Goal: Check status: Check status

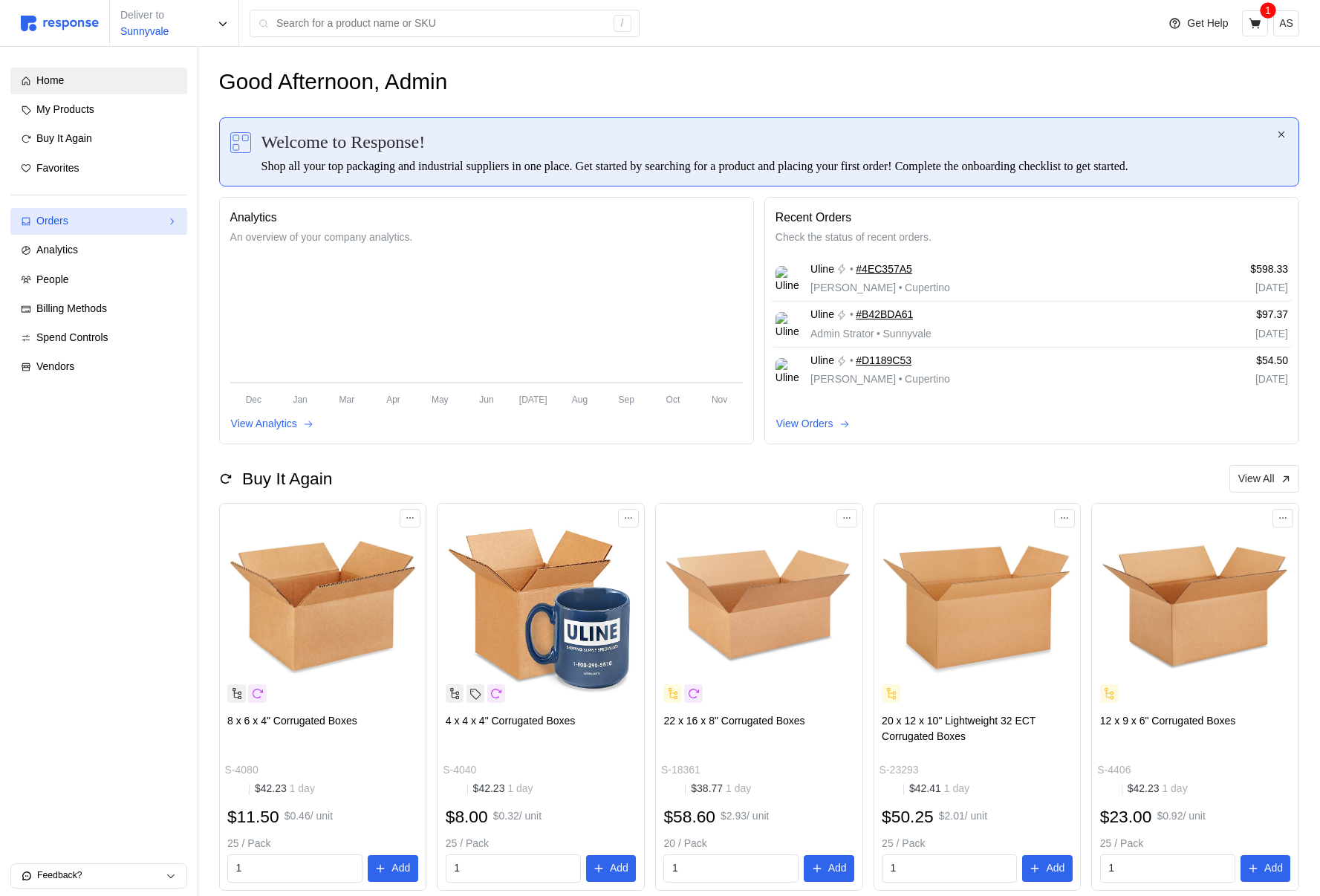
click at [139, 215] on div "Orders" at bounding box center [98, 222] width 125 height 17
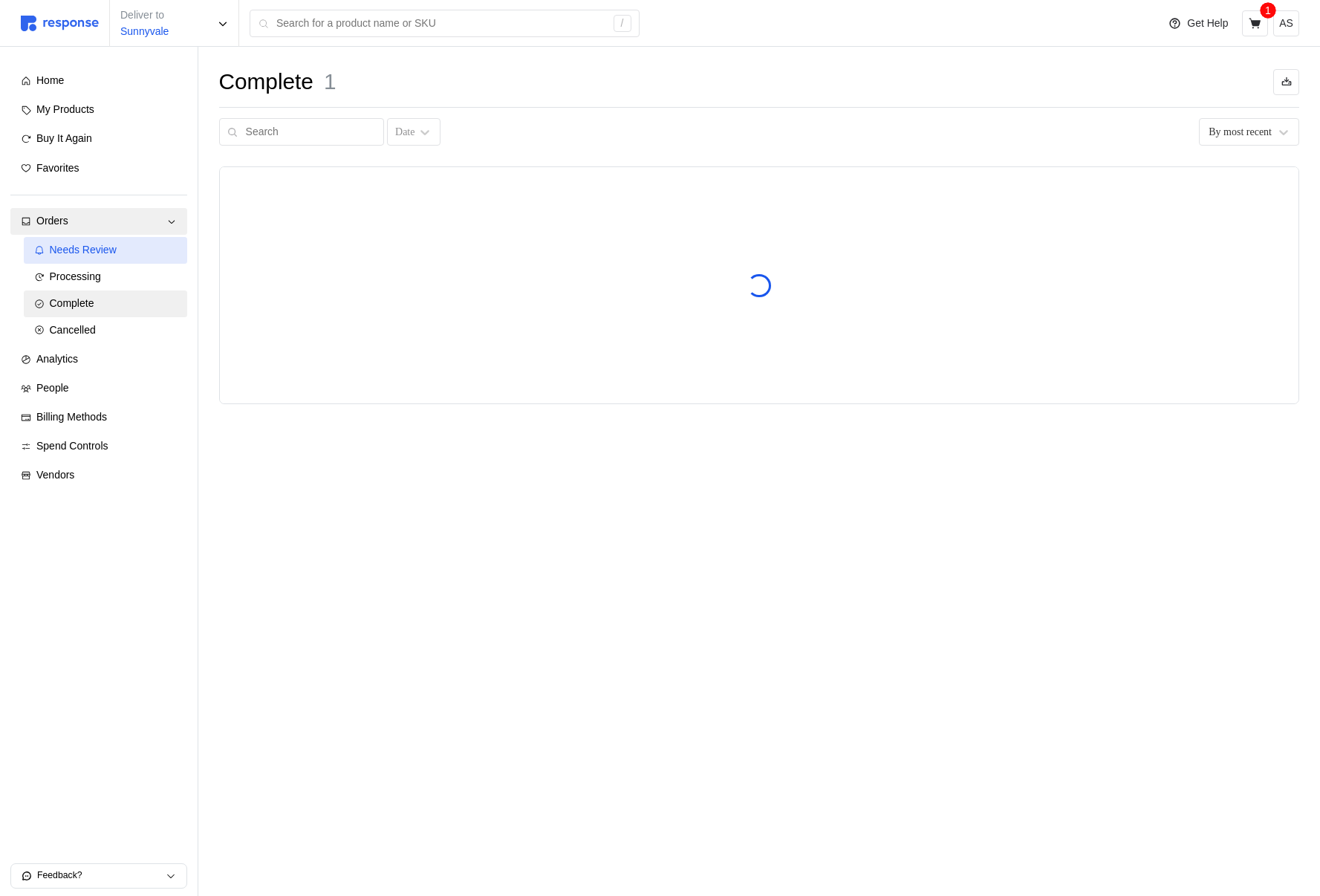
click at [113, 251] on span "Needs Review" at bounding box center [83, 249] width 67 height 12
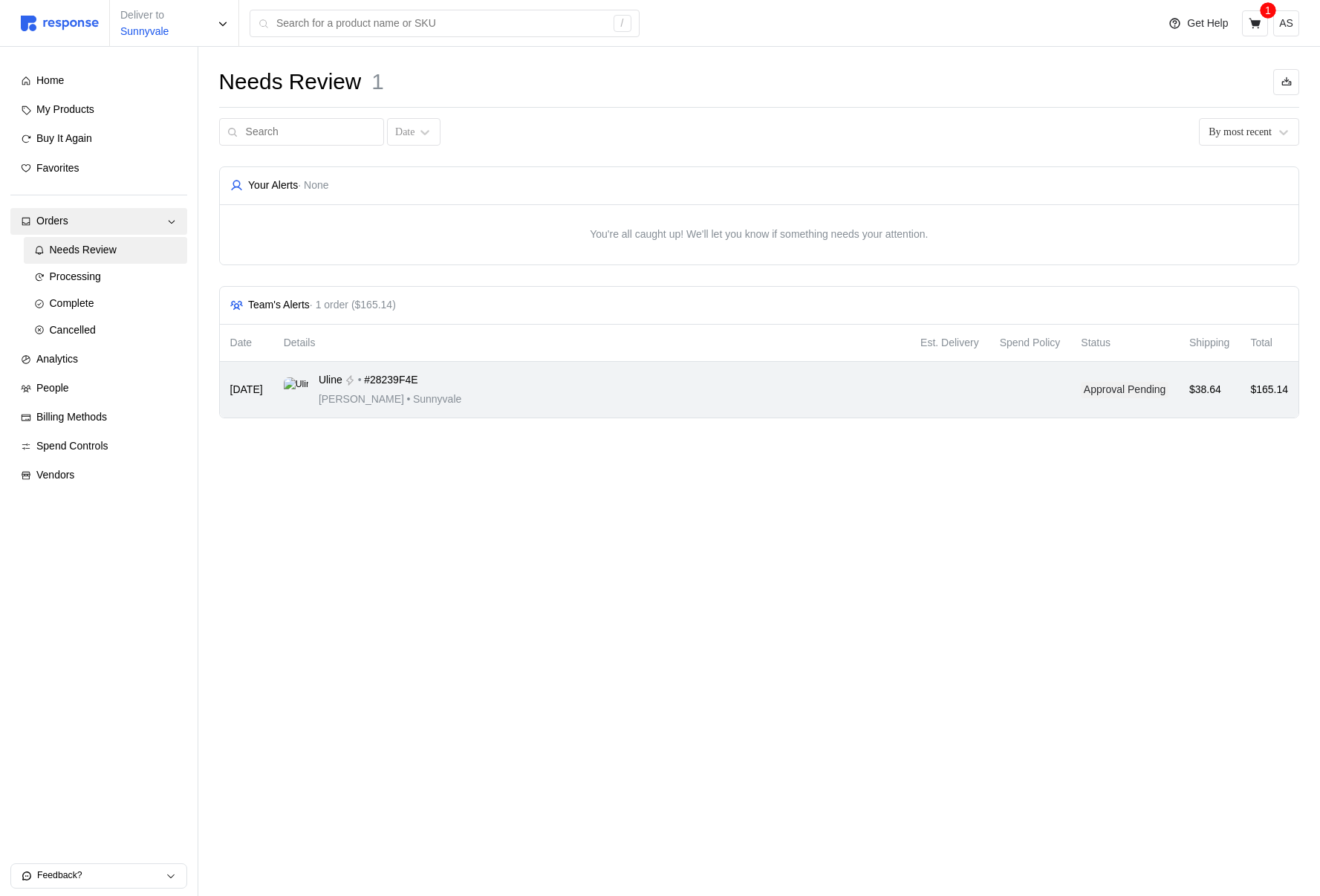
click at [569, 379] on div "Uline • #28239F4E [PERSON_NAME] • [GEOGRAPHIC_DATA]" at bounding box center [592, 390] width 616 height 35
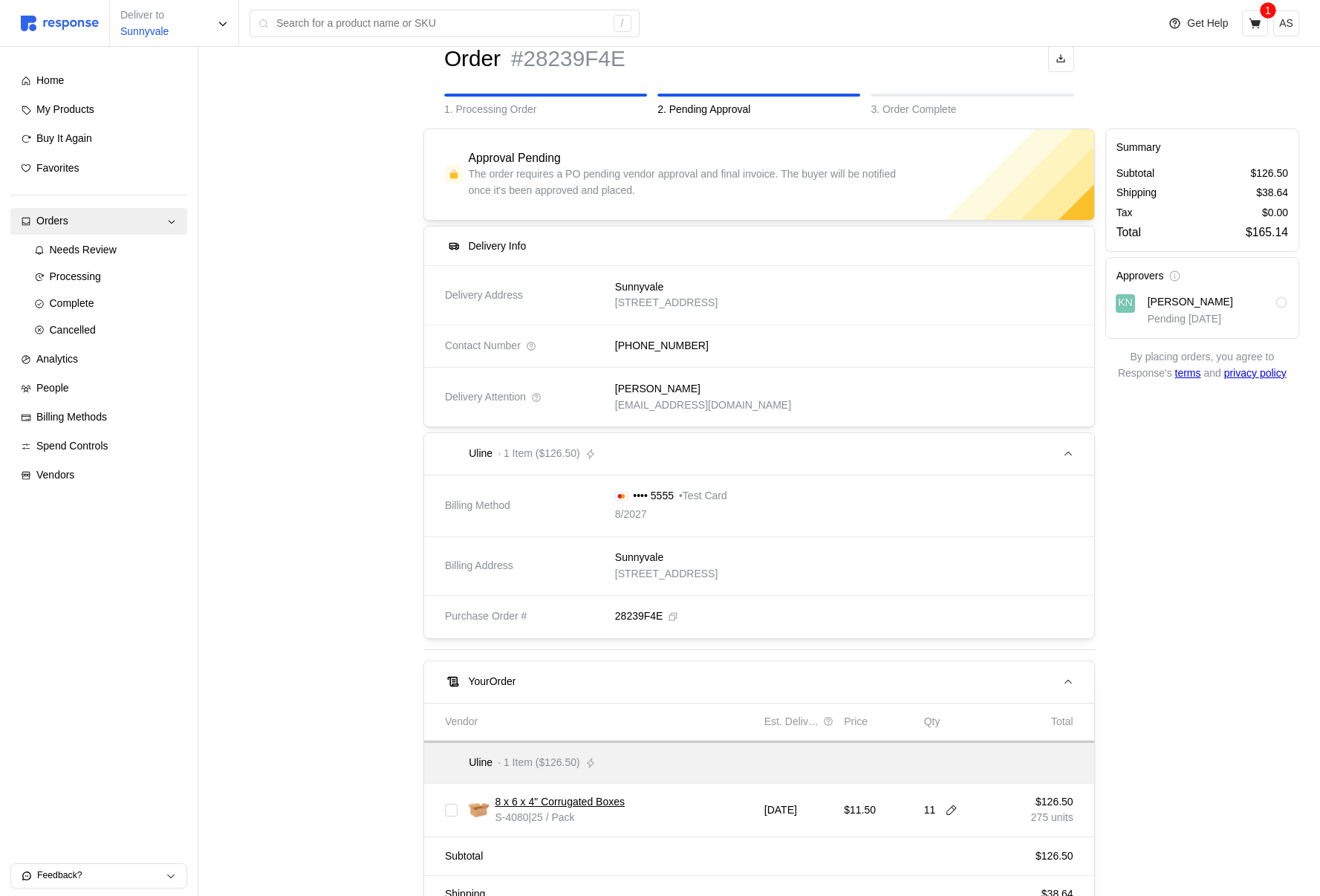
scroll to position [48, 0]
click at [718, 576] on p "[STREET_ADDRESS]" at bounding box center [666, 576] width 103 height 17
click at [681, 571] on p "[STREET_ADDRESS]" at bounding box center [666, 576] width 103 height 17
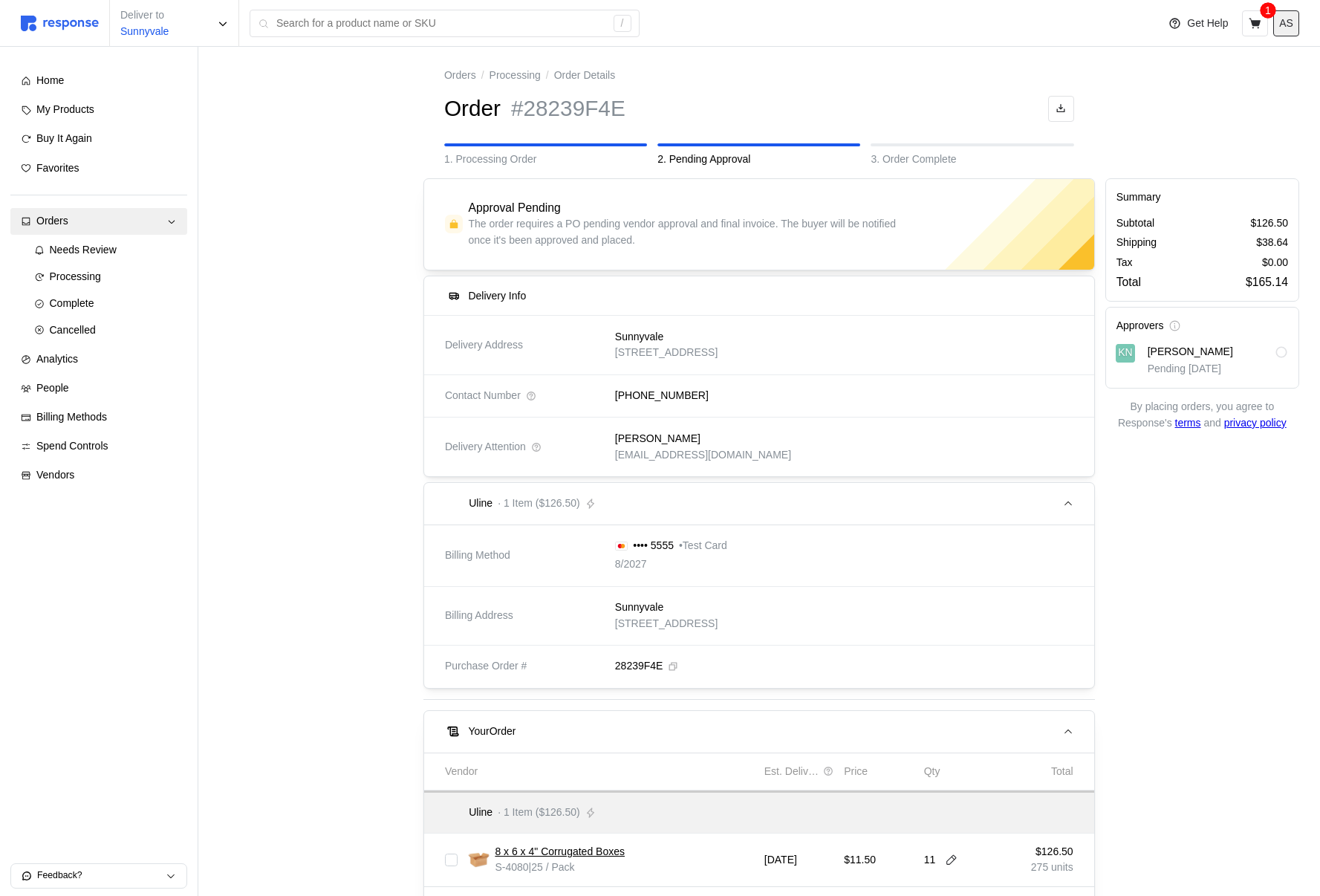
click at [1281, 32] on button "AS" at bounding box center [1286, 23] width 26 height 26
click at [1230, 89] on p "Logout" at bounding box center [1241, 85] width 95 height 17
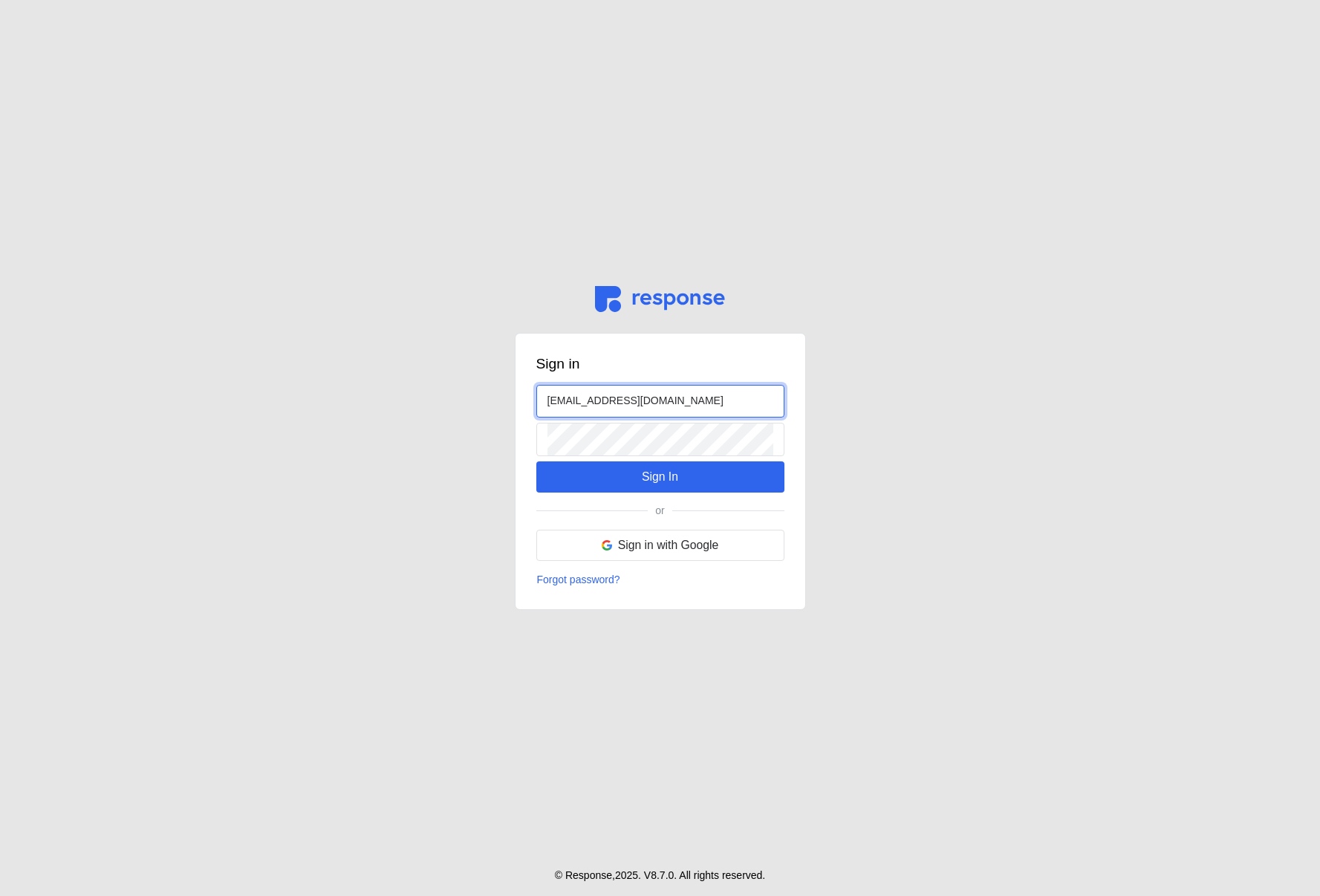
click at [568, 396] on input "[EMAIL_ADDRESS][DOMAIN_NAME]" at bounding box center [660, 401] width 226 height 32
type input "[PERSON_NAME][EMAIL_ADDRESS][DOMAIN_NAME]"
